Goal: Task Accomplishment & Management: Use online tool/utility

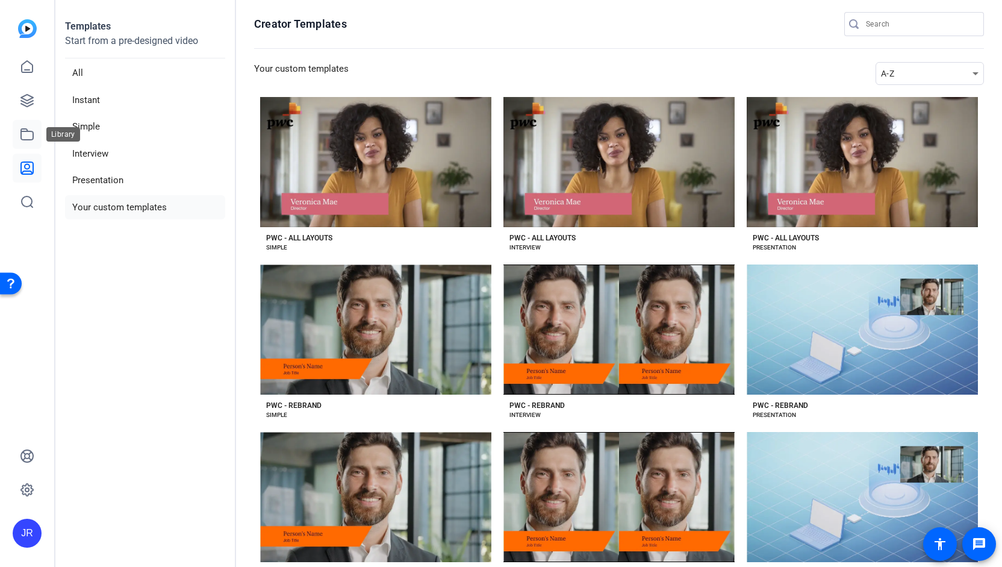
click at [21, 132] on icon at bounding box center [27, 134] width 12 height 11
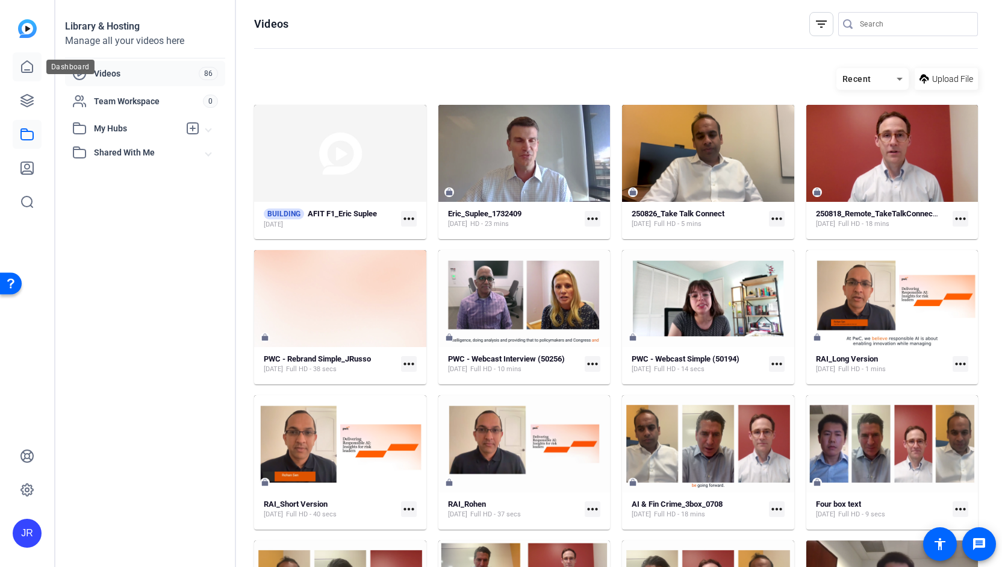
click at [30, 64] on icon at bounding box center [27, 67] width 14 height 14
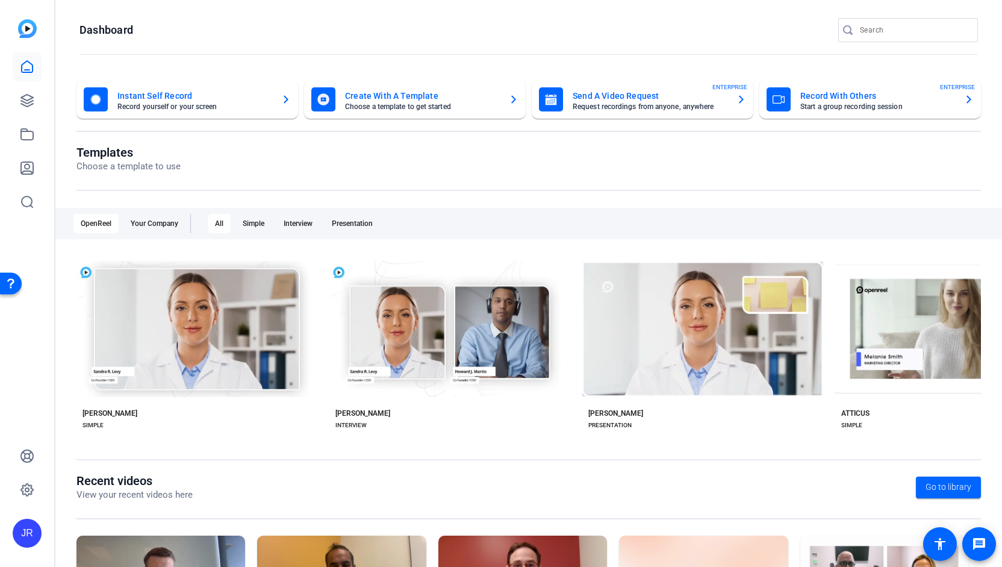
click at [372, 93] on mat-card-title "Create With A Template" at bounding box center [422, 96] width 154 height 14
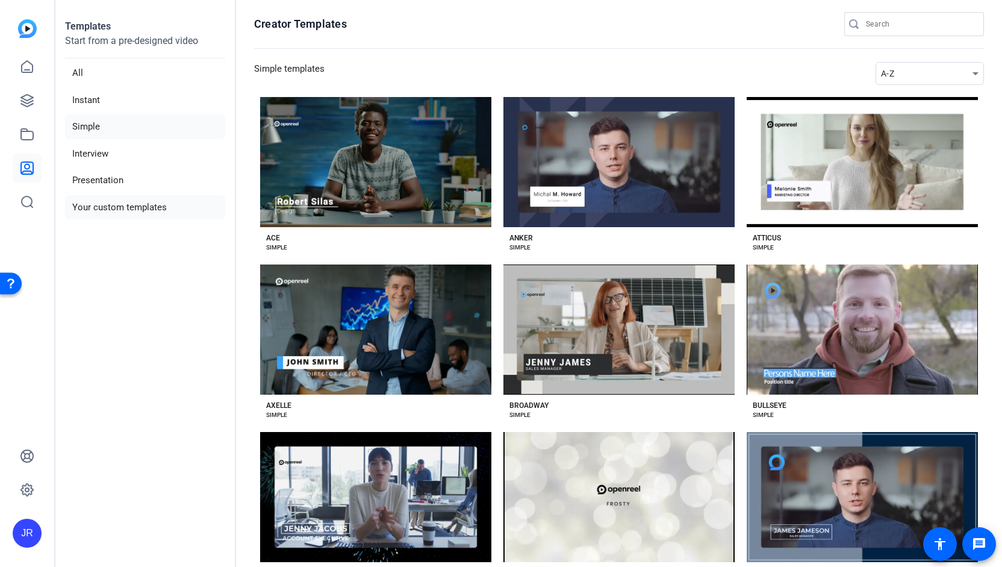
click at [130, 202] on li "Your custom templates" at bounding box center [145, 207] width 160 height 25
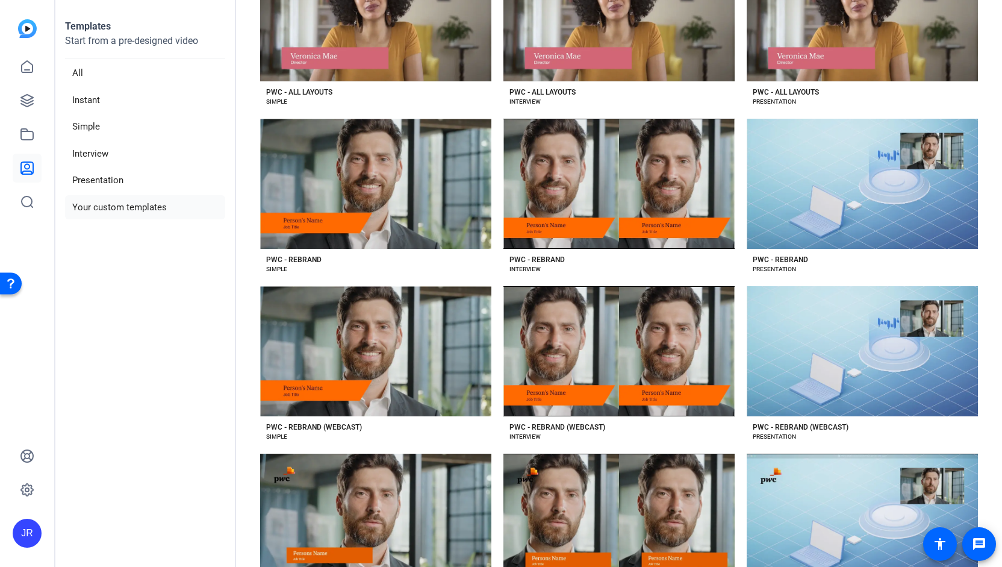
scroll to position [216, 0]
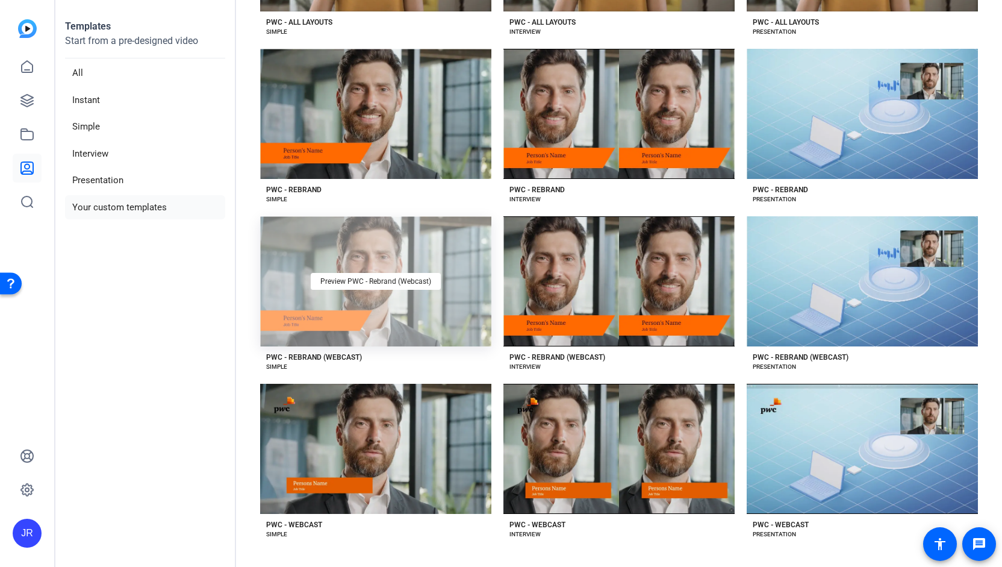
click at [331, 326] on div "Preview PWC - Rebrand (Webcast)" at bounding box center [375, 281] width 231 height 130
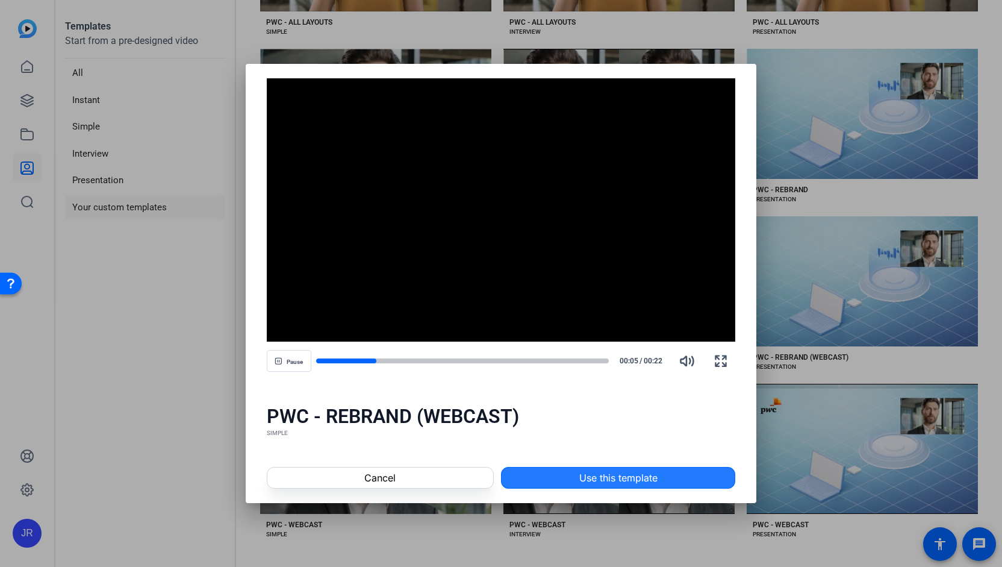
click at [602, 480] on span "Use this template" at bounding box center [619, 478] width 78 height 14
